Goal: Task Accomplishment & Management: Manage account settings

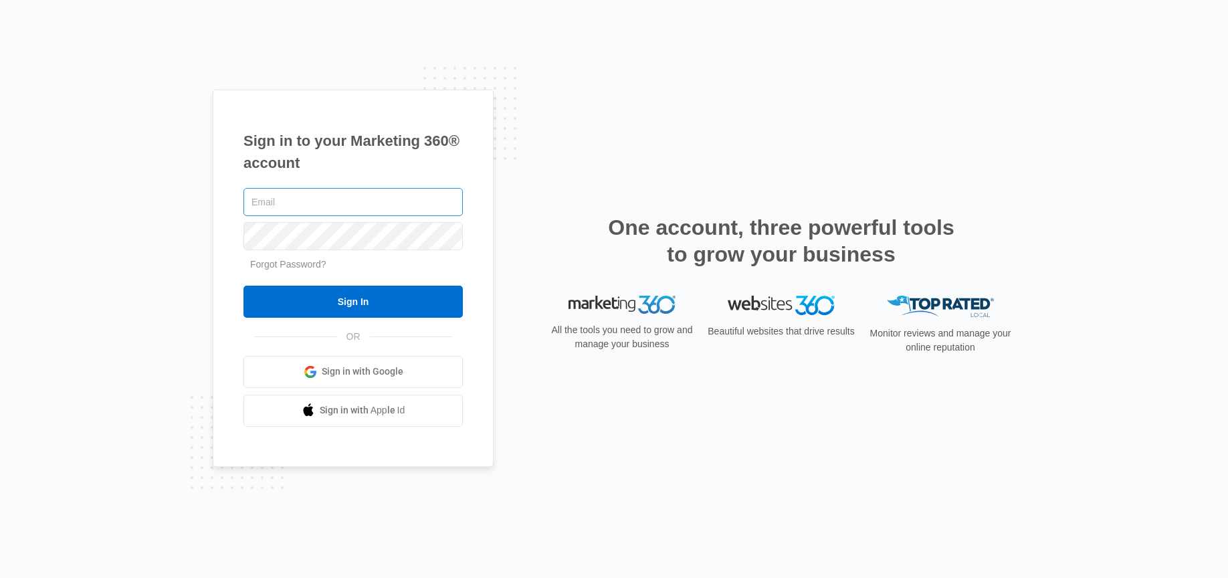
click at [406, 202] on input "text" at bounding box center [352, 202] width 219 height 28
type input "Jmunn@acehydroseeding.com"
click at [243, 285] on input "Sign In" at bounding box center [352, 301] width 219 height 32
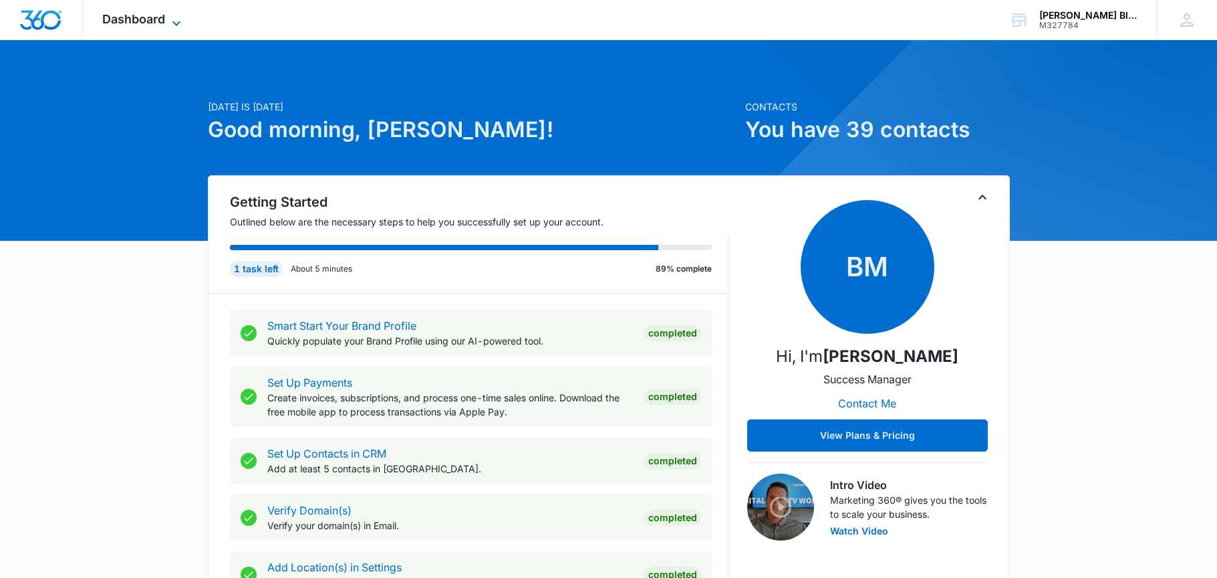
click at [142, 23] on span "Dashboard" at bounding box center [133, 19] width 63 height 14
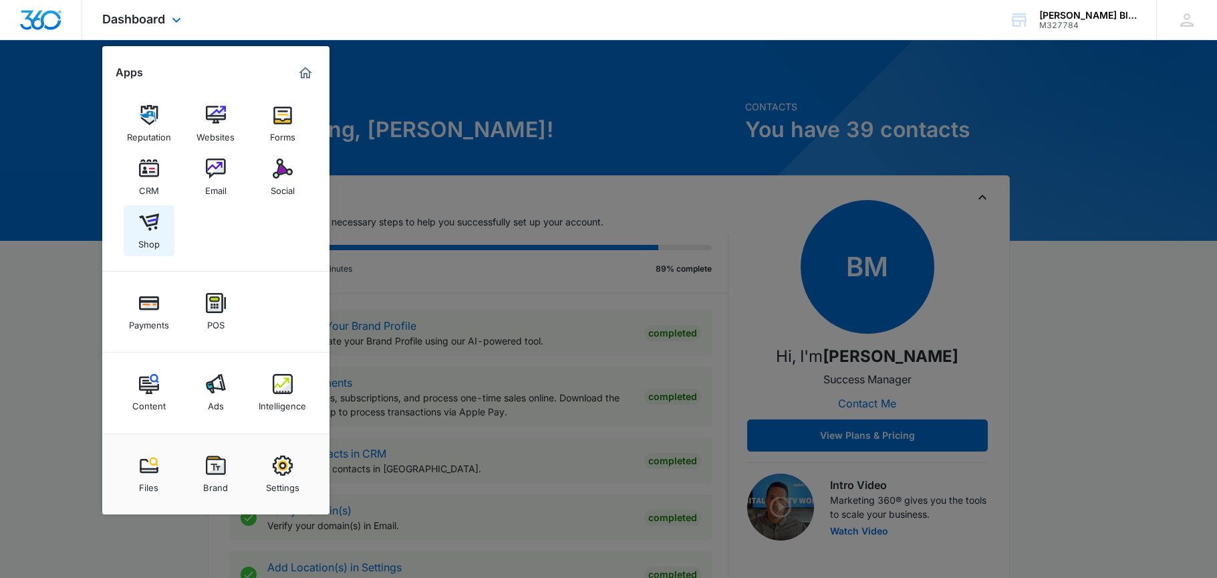
click at [153, 213] on img at bounding box center [149, 222] width 20 height 20
